Goal: Transaction & Acquisition: Purchase product/service

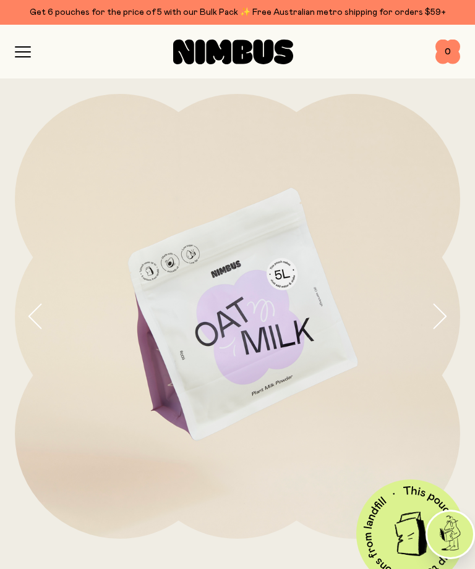
click at [26, 49] on icon "button" at bounding box center [23, 51] width 16 height 11
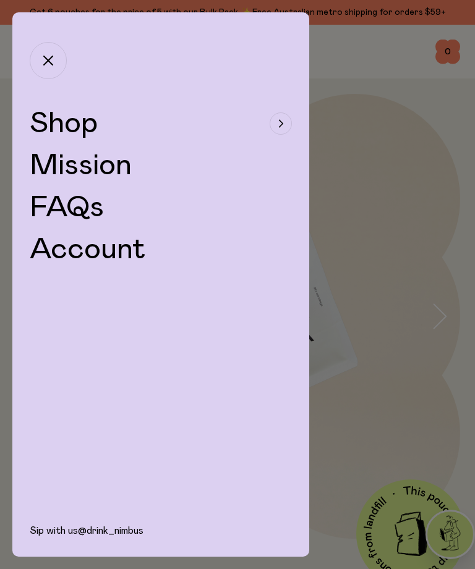
click at [131, 121] on button "Shop" at bounding box center [161, 124] width 262 height 30
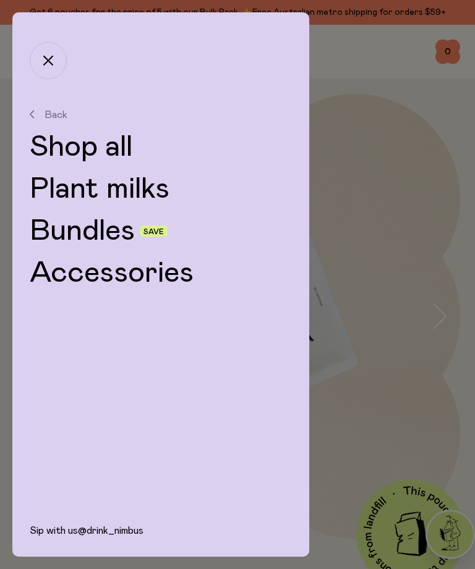
click at [131, 192] on link "Plant milks" at bounding box center [161, 189] width 262 height 30
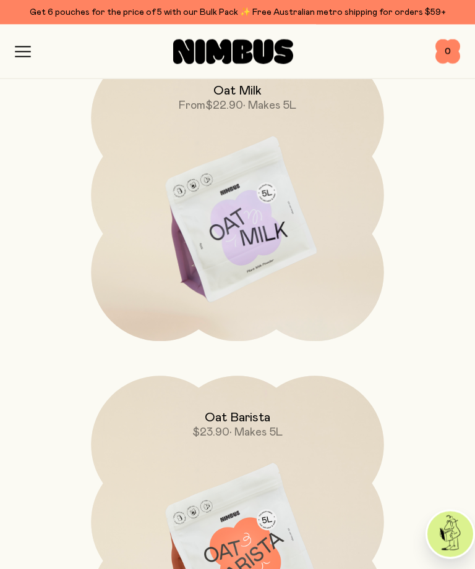
scroll to position [176, 0]
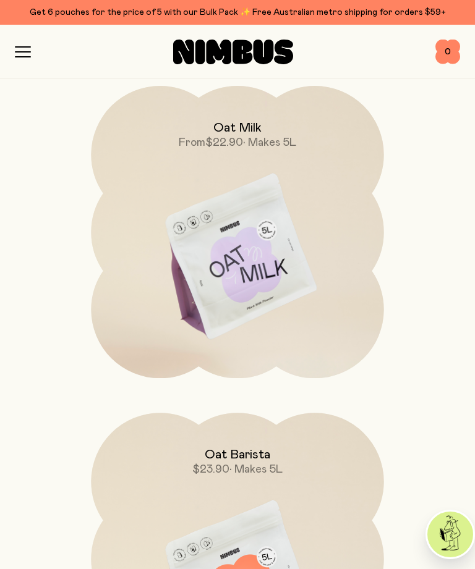
click at [336, 307] on img at bounding box center [237, 258] width 292 height 344
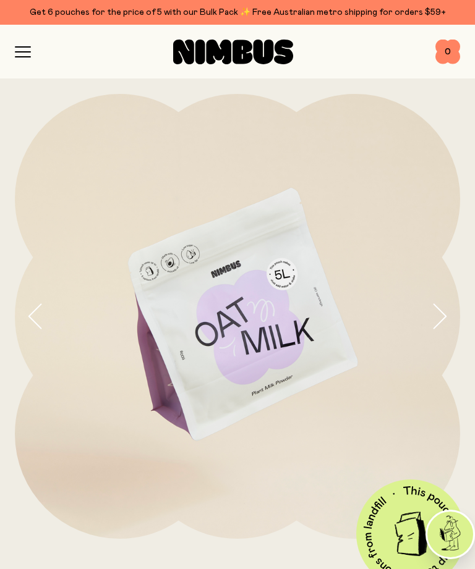
click at [22, 43] on div "Shop Mission FAQs Log In 0 0" at bounding box center [237, 52] width 445 height 54
click at [28, 48] on icon "button" at bounding box center [23, 51] width 16 height 11
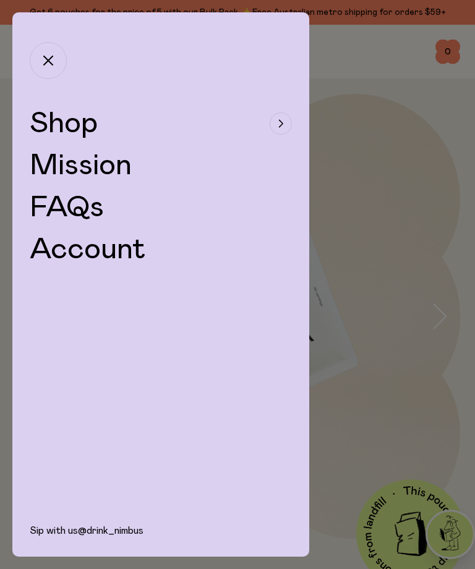
click at [253, 124] on button "Shop" at bounding box center [161, 124] width 262 height 30
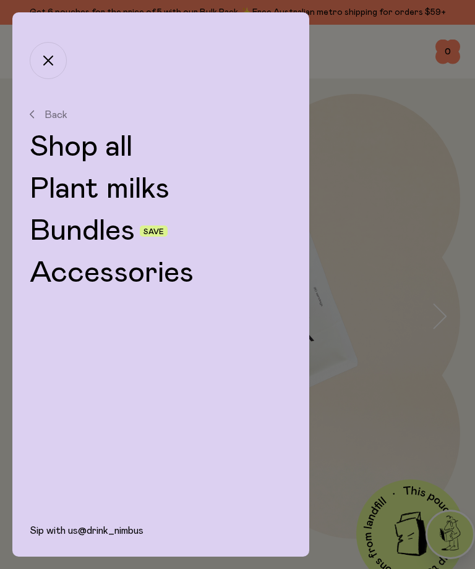
click at [119, 151] on link "Shop all" at bounding box center [161, 147] width 262 height 30
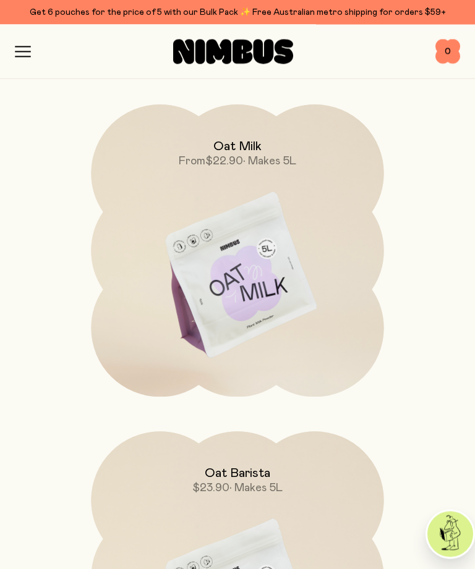
scroll to position [116, 0]
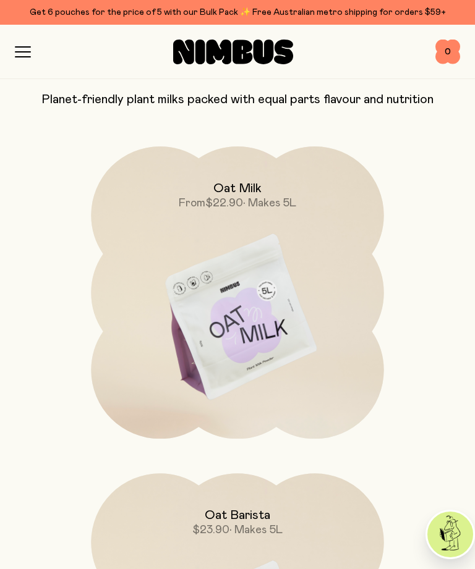
click at [366, 342] on img at bounding box center [237, 318] width 292 height 344
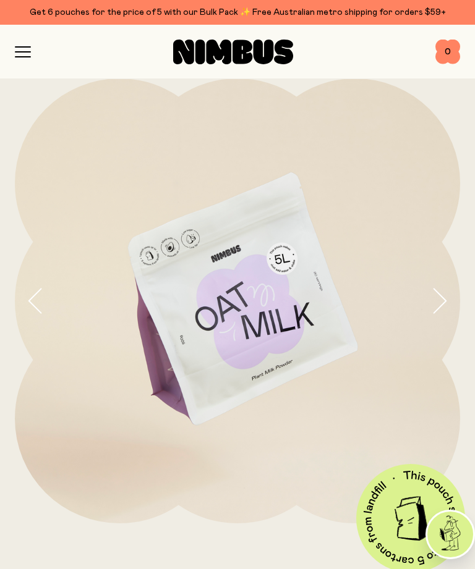
scroll to position [115, 0]
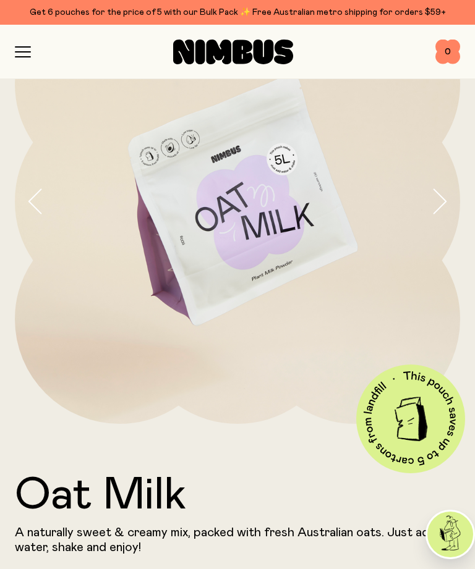
click at [436, 200] on icon "button" at bounding box center [438, 202] width 17 height 26
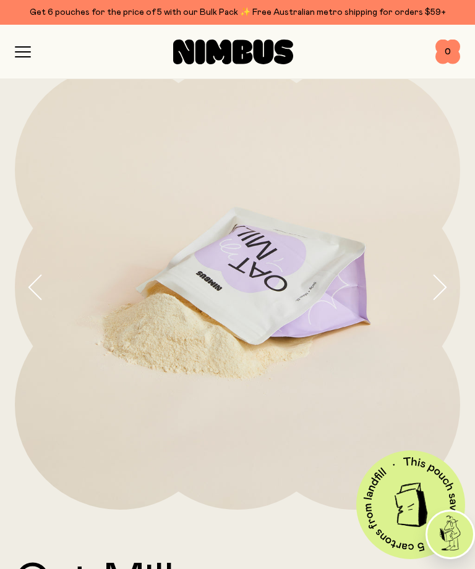
scroll to position [30, 0]
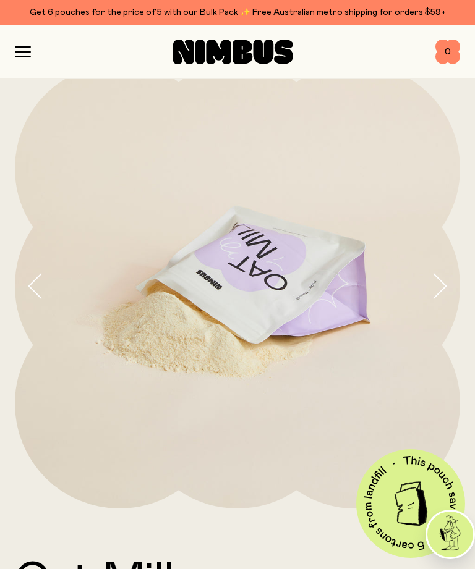
click at [439, 282] on icon "button" at bounding box center [438, 286] width 17 height 26
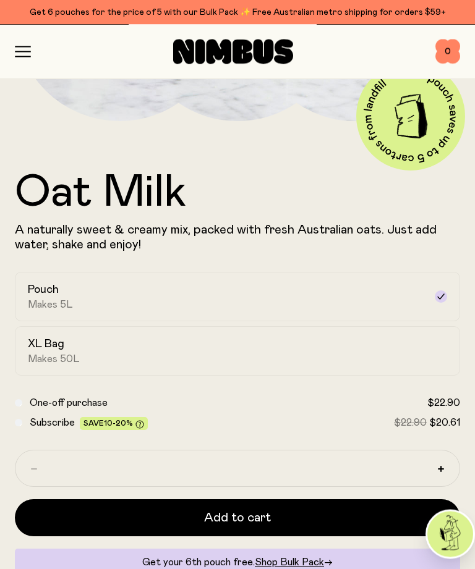
scroll to position [418, 0]
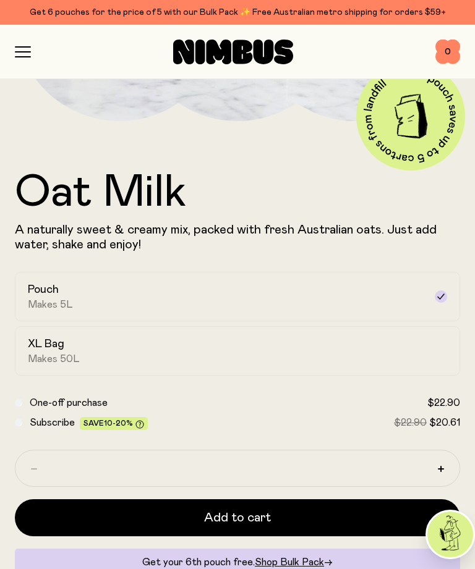
click at [443, 295] on icon at bounding box center [440, 297] width 7 height 6
click at [339, 307] on div "Pouch Makes 5L" at bounding box center [226, 296] width 397 height 28
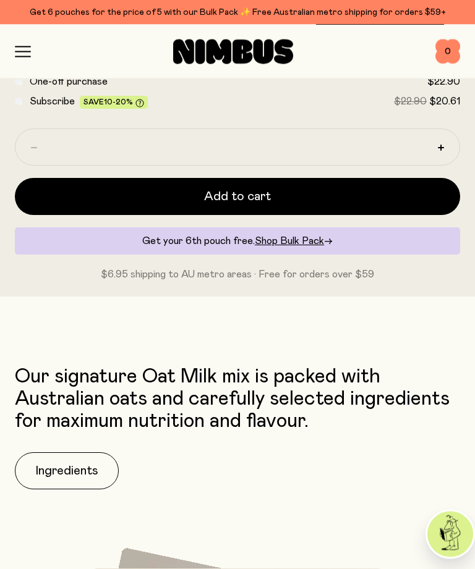
scroll to position [0, 0]
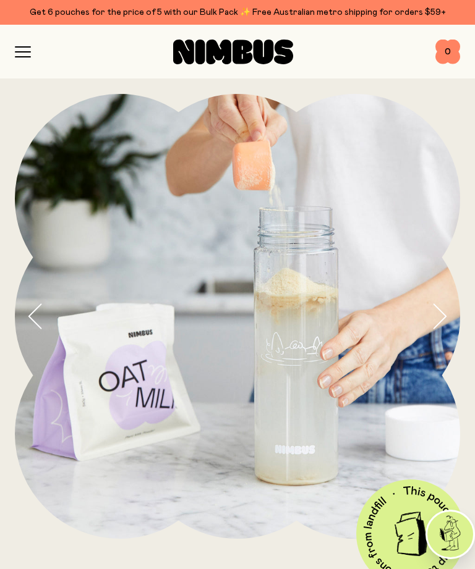
click at [28, 48] on icon "button" at bounding box center [23, 51] width 16 height 11
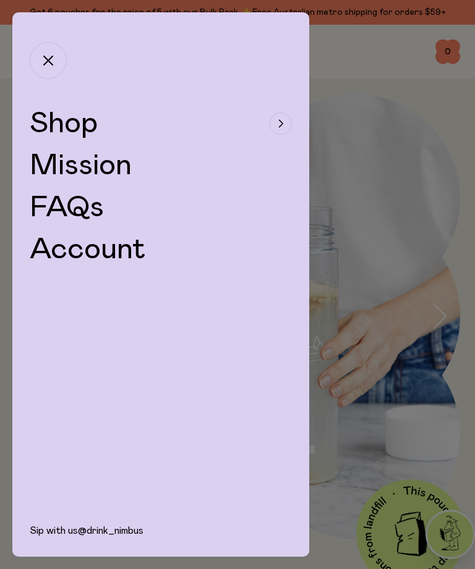
click at [131, 170] on link "Mission" at bounding box center [81, 166] width 102 height 30
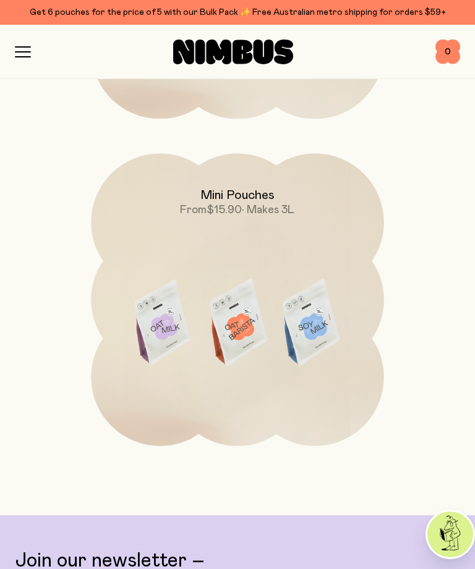
scroll to position [2751, 0]
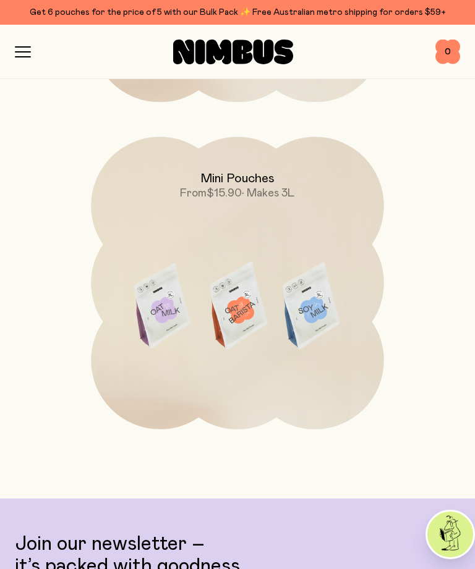
click at [364, 355] on img at bounding box center [237, 309] width 292 height 344
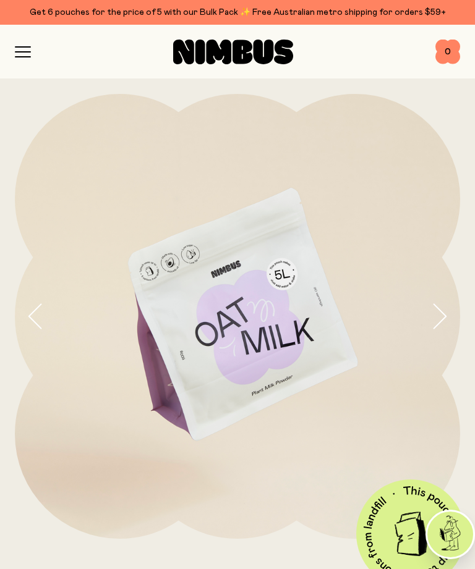
click at [30, 48] on icon "button" at bounding box center [23, 51] width 16 height 11
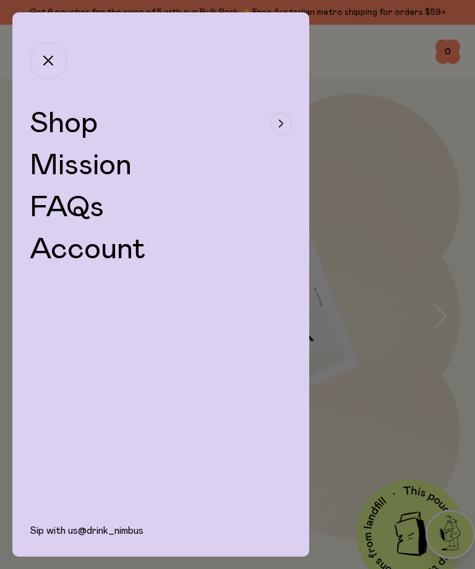
click at [101, 129] on button "Shop" at bounding box center [161, 124] width 262 height 30
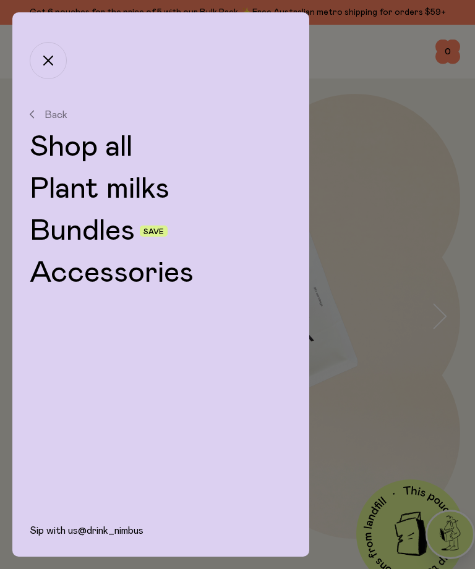
click at [158, 190] on link "Plant milks" at bounding box center [161, 189] width 262 height 30
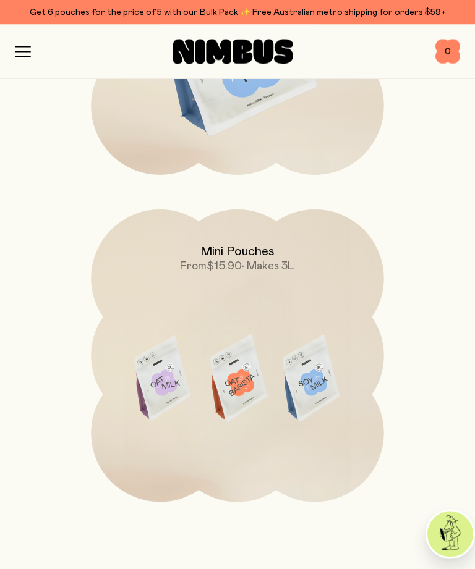
scroll to position [1034, 0]
click at [343, 379] on img at bounding box center [237, 382] width 292 height 344
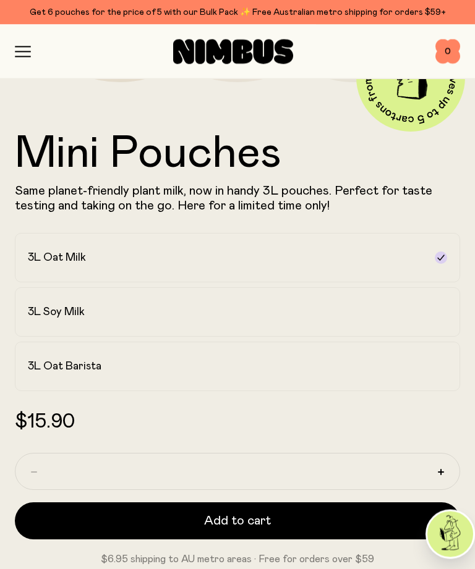
scroll to position [498, 0]
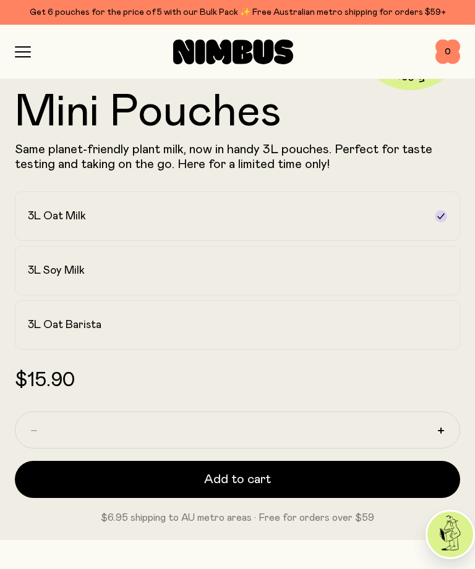
click at [443, 433] on icon "button" at bounding box center [441, 431] width 6 height 6
click at [447, 427] on button "button" at bounding box center [441, 431] width 20 height 20
type input "*"
click at [380, 488] on button "Add to cart" at bounding box center [237, 479] width 445 height 37
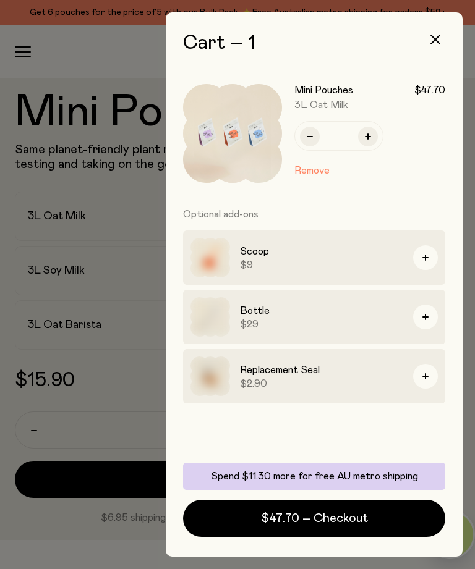
scroll to position [0, 0]
click at [386, 537] on button "$47.70 – Checkout" at bounding box center [314, 518] width 262 height 37
